Goal: Transaction & Acquisition: Purchase product/service

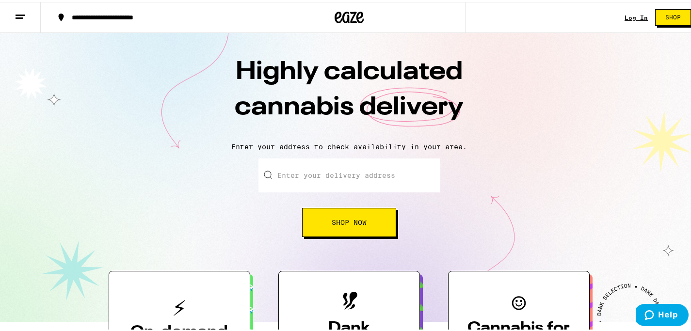
click at [627, 13] on div "Log In" at bounding box center [636, 16] width 23 height 6
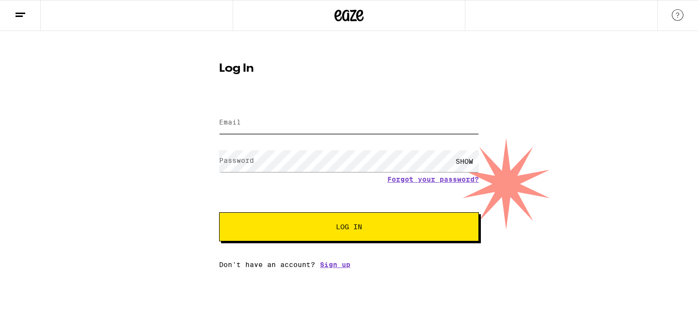
click at [373, 121] on input "Email" at bounding box center [349, 123] width 260 height 22
type input "[PERSON_NAME][EMAIL_ADDRESS][PERSON_NAME][DOMAIN_NAME]"
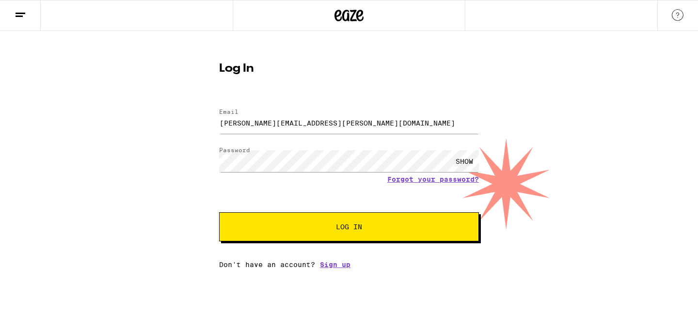
click at [367, 223] on button "Log In" at bounding box center [349, 226] width 260 height 29
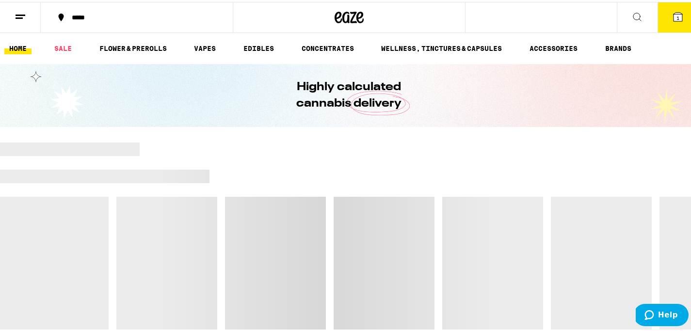
click at [676, 17] on span "1" at bounding box center [677, 16] width 3 height 6
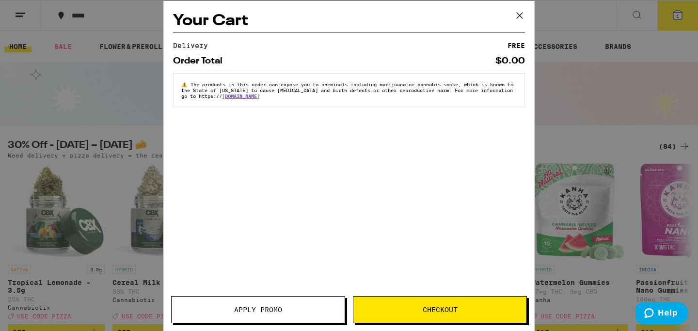
click at [516, 22] on icon at bounding box center [520, 15] width 15 height 15
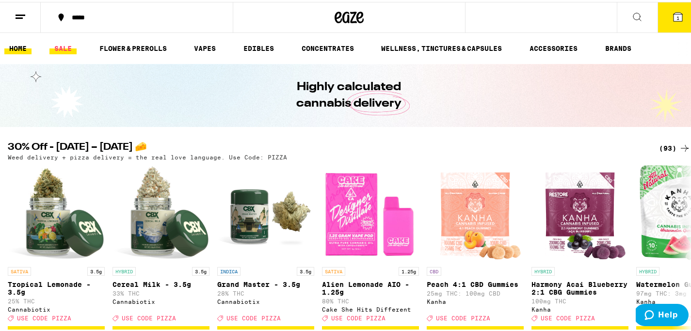
click at [62, 50] on link "SALE" at bounding box center [62, 47] width 27 height 12
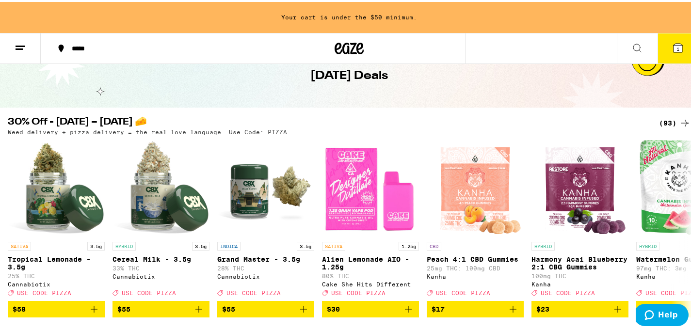
scroll to position [51, 0]
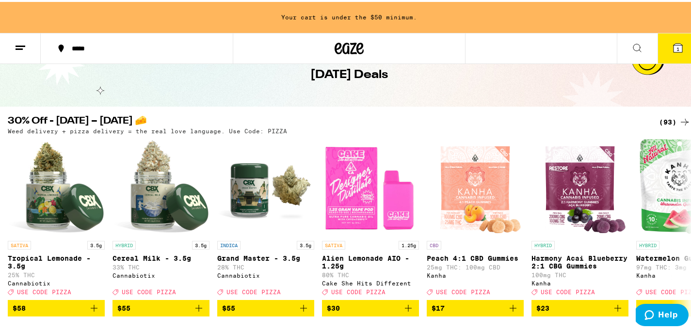
click at [679, 119] on icon at bounding box center [685, 120] width 12 height 12
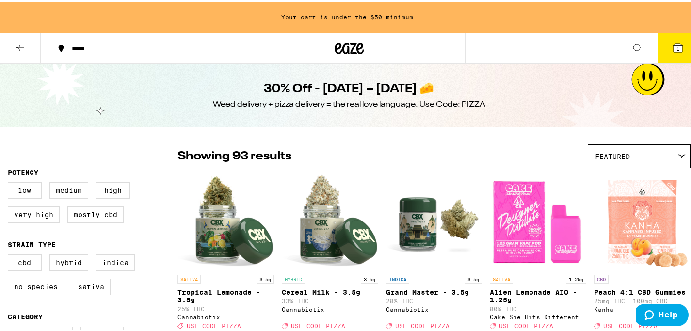
click at [667, 57] on button "1" at bounding box center [678, 47] width 41 height 30
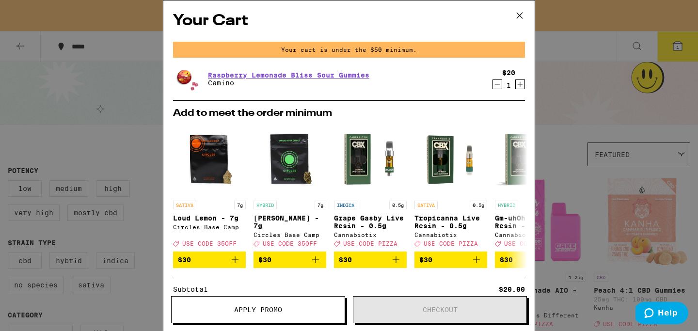
click at [520, 18] on icon at bounding box center [520, 15] width 15 height 15
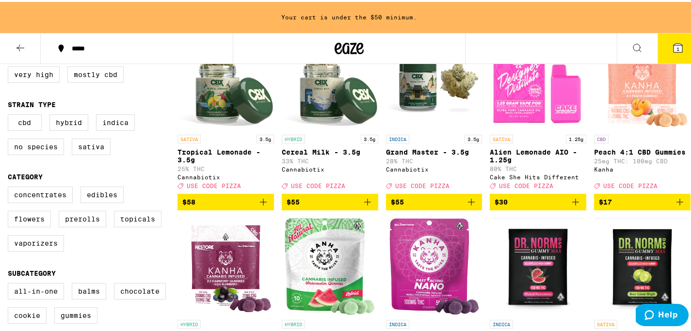
scroll to position [141, 0]
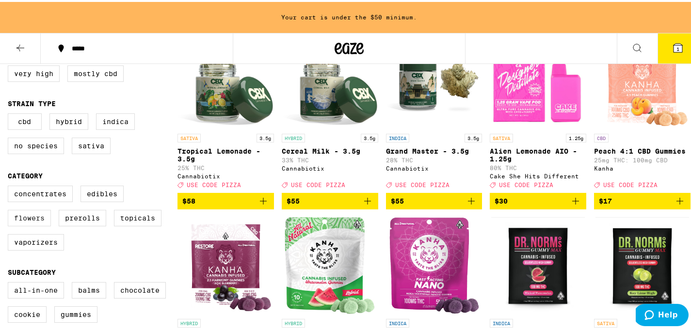
click at [24, 225] on label "Flowers" at bounding box center [29, 216] width 43 height 16
click at [10, 186] on input "Flowers" at bounding box center [10, 185] width 0 height 0
checkbox input "true"
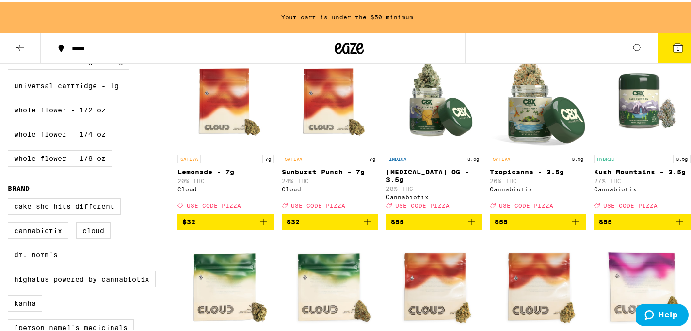
scroll to position [492, 0]
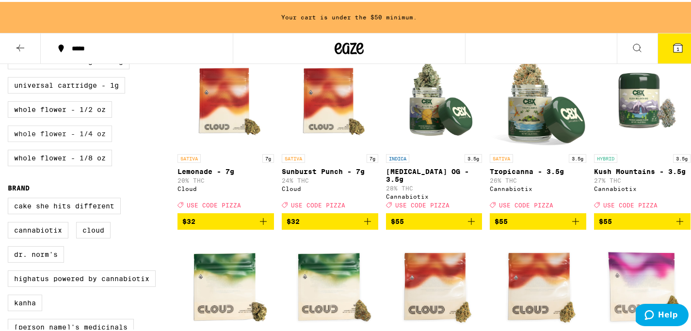
click at [107, 140] on label "Whole Flower - 1/4 oz" at bounding box center [60, 132] width 104 height 16
checkbox input "true"
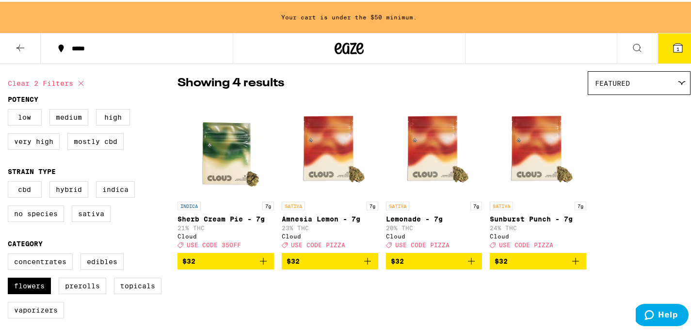
scroll to position [79, 0]
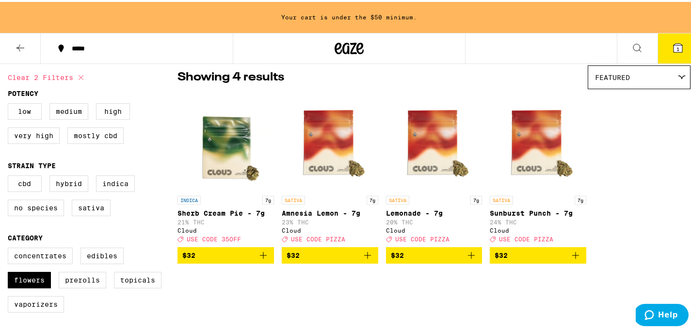
click at [572, 259] on icon "Add to bag" at bounding box center [576, 254] width 12 height 12
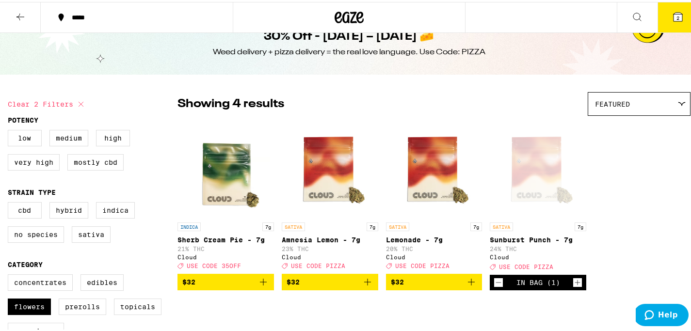
scroll to position [22, 0]
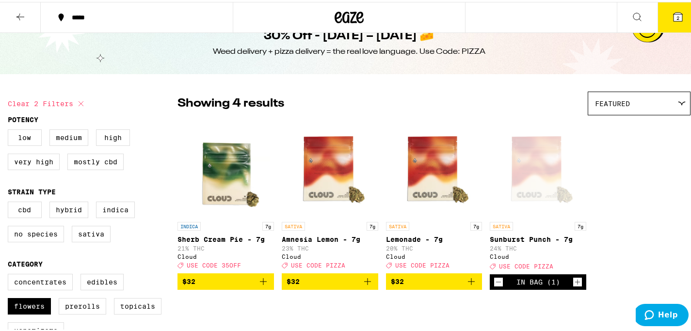
click at [84, 107] on icon at bounding box center [81, 102] width 12 height 12
checkbox input "false"
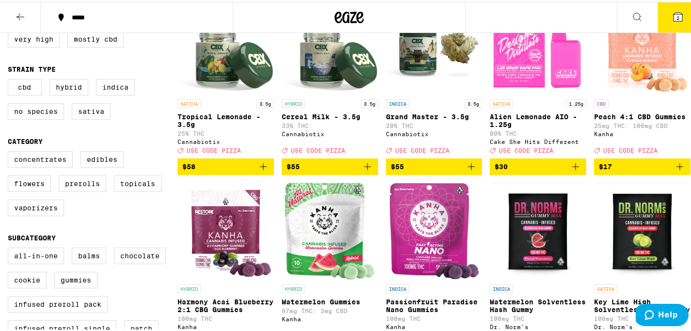
scroll to position [145, 0]
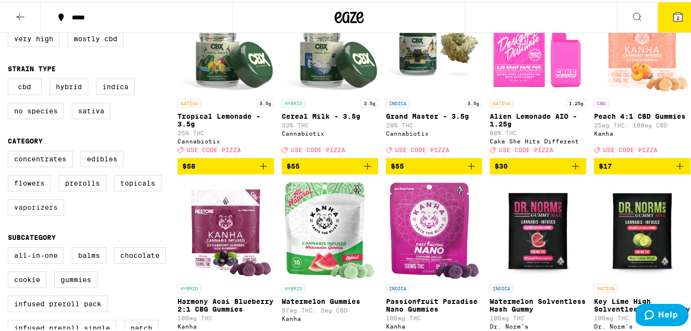
click at [51, 214] on label "Vaporizers" at bounding box center [36, 205] width 56 height 16
click at [10, 151] on input "Vaporizers" at bounding box center [10, 150] width 0 height 0
checkbox input "true"
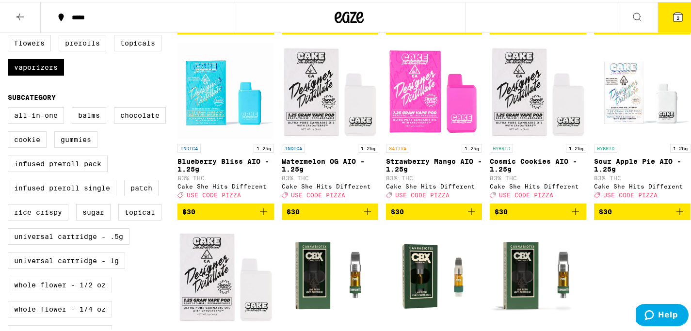
scroll to position [287, 0]
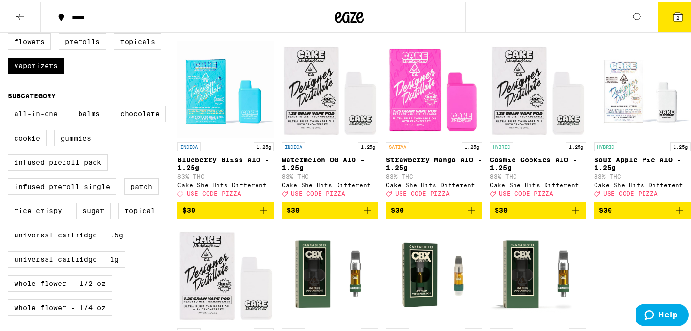
click at [39, 120] on label "All-In-One" at bounding box center [36, 112] width 56 height 16
click at [10, 106] on input "All-In-One" at bounding box center [10, 105] width 0 height 0
checkbox input "true"
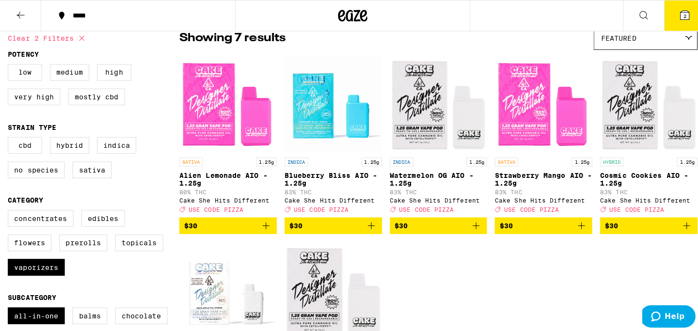
scroll to position [87, 0]
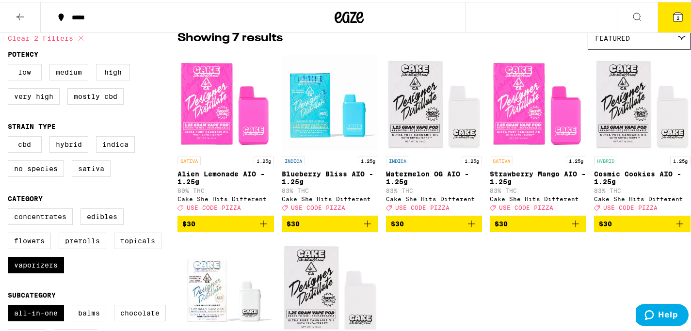
click at [674, 227] on icon "Add to bag" at bounding box center [680, 222] width 12 height 12
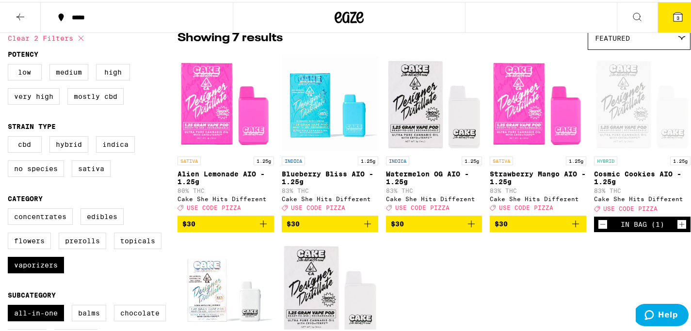
click at [674, 12] on icon at bounding box center [678, 15] width 9 height 9
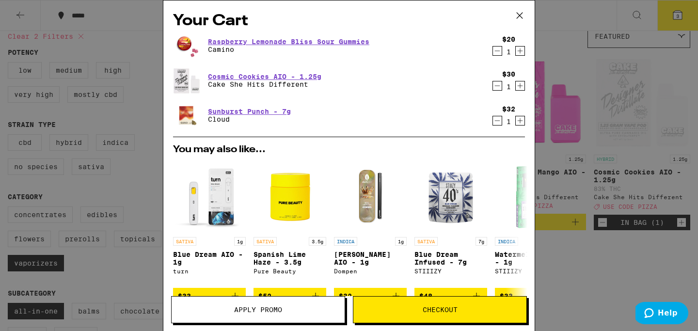
click at [493, 50] on icon "Decrement" at bounding box center [497, 51] width 9 height 12
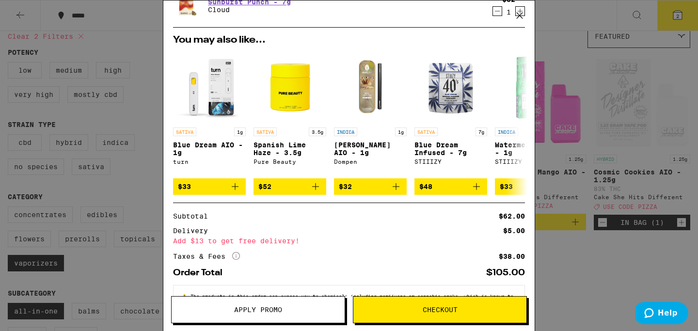
scroll to position [116, 0]
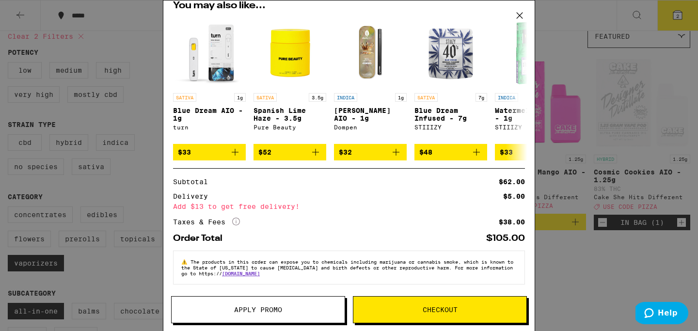
click at [444, 309] on span "Checkout" at bounding box center [440, 309] width 35 height 7
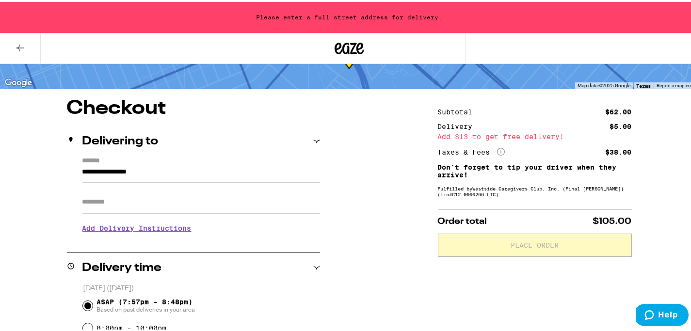
scroll to position [52, 0]
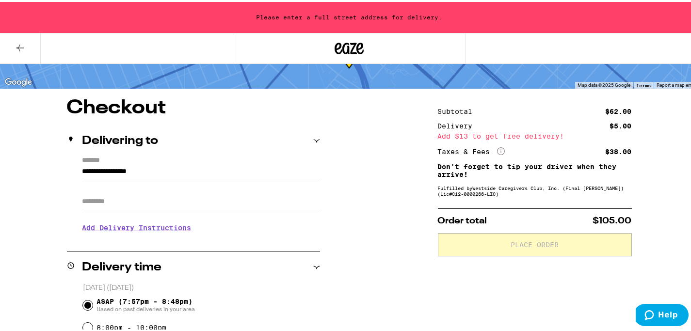
click at [227, 178] on input "**********" at bounding box center [201, 172] width 238 height 16
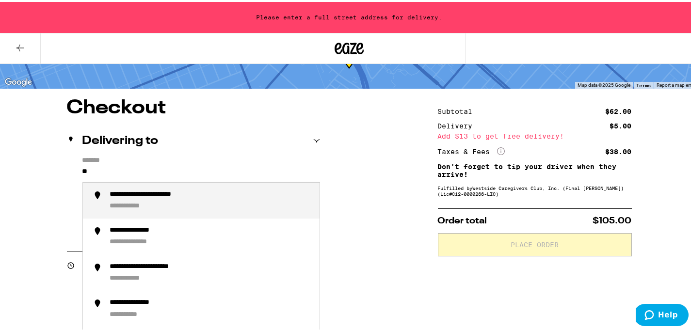
type input "*"
click at [228, 214] on li "**********" at bounding box center [201, 199] width 237 height 36
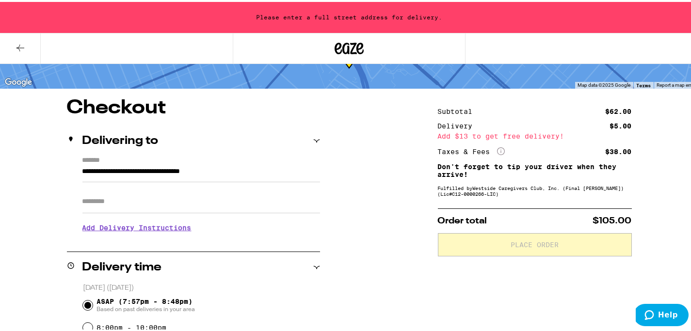
type input "**********"
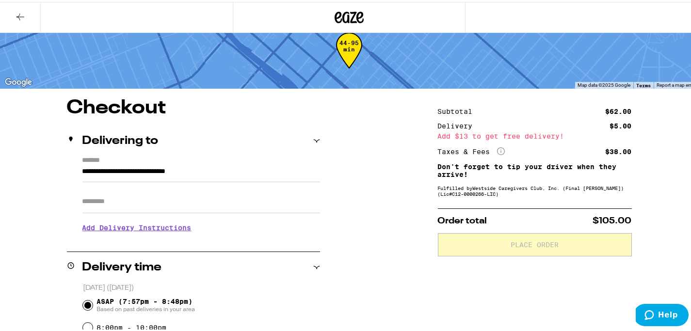
scroll to position [90, 0]
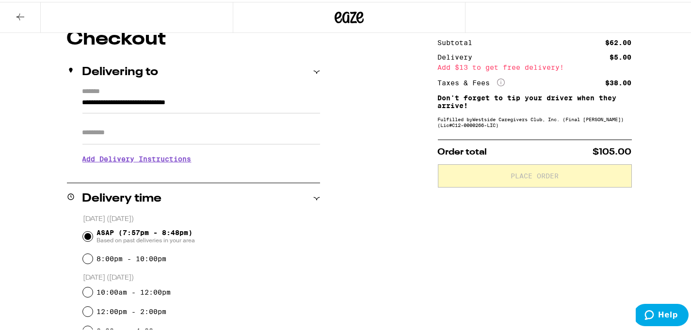
click at [161, 165] on h3 "Add Delivery Instructions" at bounding box center [201, 157] width 238 height 22
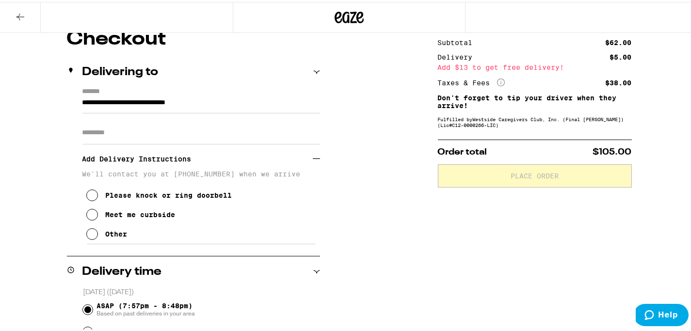
click at [91, 217] on icon at bounding box center [92, 213] width 12 height 12
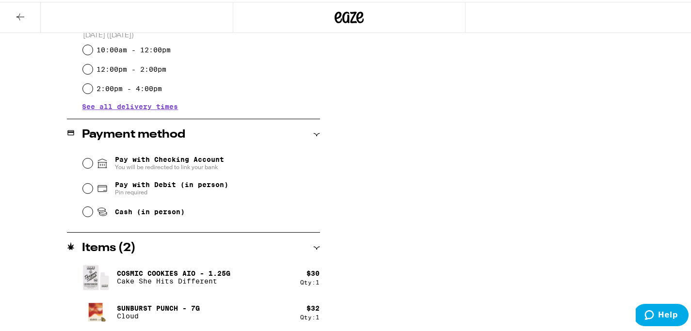
scroll to position [406, 0]
click at [82, 185] on fieldset "Pay with Checking Account You will be redirected to link your bank Pay with Deb…" at bounding box center [201, 183] width 238 height 72
click at [89, 188] on input "Pay with Debit (in person) Pin required" at bounding box center [88, 186] width 10 height 10
radio input "true"
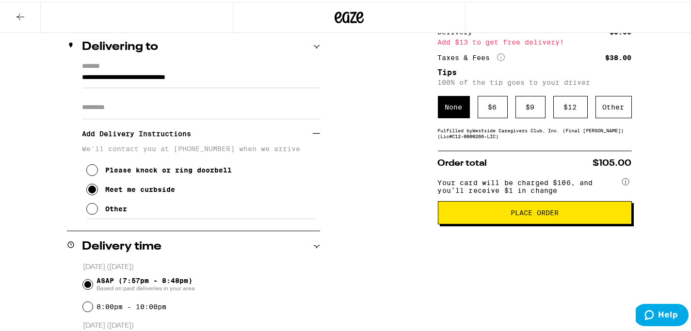
scroll to position [114, 0]
click at [575, 223] on button "Place Order" at bounding box center [535, 211] width 194 height 23
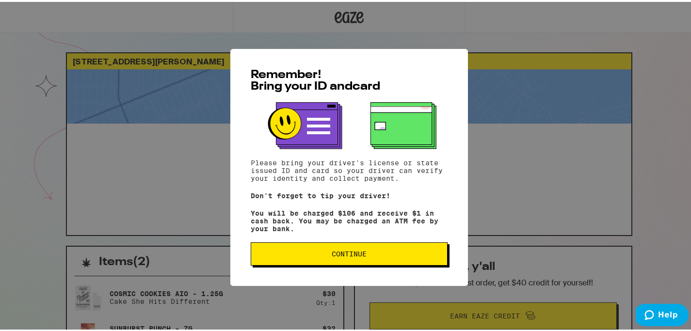
click at [375, 256] on span "Continue" at bounding box center [349, 252] width 180 height 7
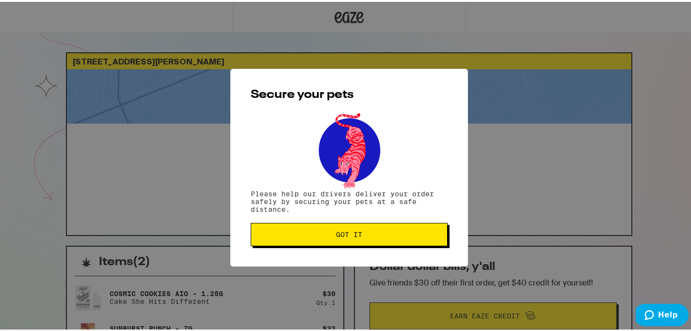
click at [351, 231] on span "Got it" at bounding box center [349, 232] width 26 height 7
